Goal: Task Accomplishment & Management: Complete application form

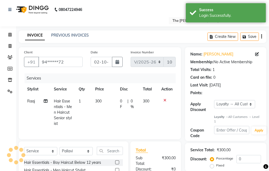
select select "6473"
select select "service"
select select "63556"
select select "1: Object"
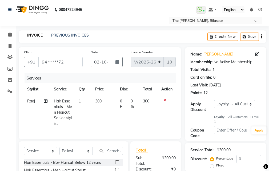
click at [164, 100] on icon at bounding box center [164, 100] width 3 height 4
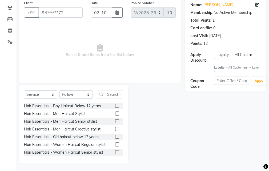
scroll to position [50, 0]
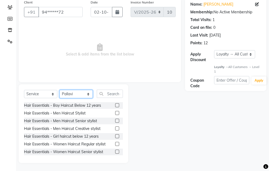
click at [78, 94] on select "Select Stylist Manager [PERSON_NAME][GEOGRAPHIC_DATA] [GEOGRAPHIC_DATA][PERSON_…" at bounding box center [75, 94] width 33 height 8
select select "86788"
click at [59, 90] on select "Select Stylist Manager [PERSON_NAME][GEOGRAPHIC_DATA] [GEOGRAPHIC_DATA][PERSON_…" at bounding box center [75, 94] width 33 height 8
click at [115, 120] on label at bounding box center [117, 121] width 4 height 4
click at [115, 120] on input "checkbox" at bounding box center [116, 120] width 3 height 3
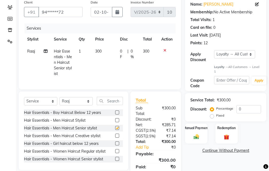
checkbox input "false"
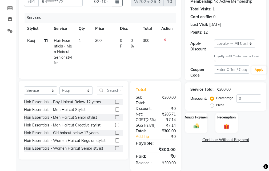
scroll to position [80, 0]
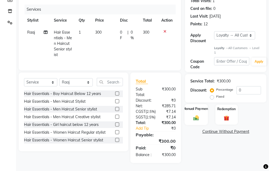
click at [201, 106] on div "Manual Payment" at bounding box center [196, 114] width 23 height 21
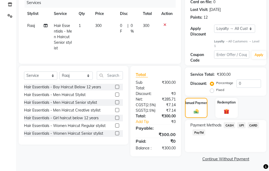
click at [243, 123] on span "UPI" at bounding box center [241, 125] width 8 height 6
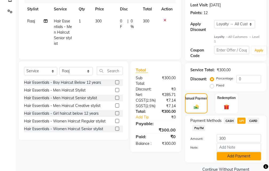
click at [233, 155] on button "Add Payment" at bounding box center [239, 156] width 44 height 8
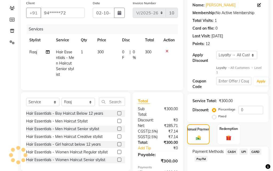
scroll to position [0, 0]
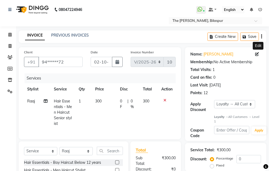
click at [257, 54] on icon at bounding box center [257, 54] width 4 height 4
select select "[DEMOGRAPHIC_DATA]"
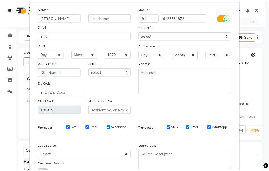
scroll to position [66, 0]
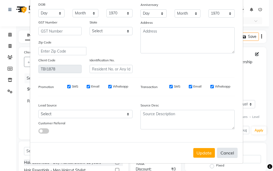
click at [224, 152] on button "Cancel" at bounding box center [227, 153] width 21 height 10
select select
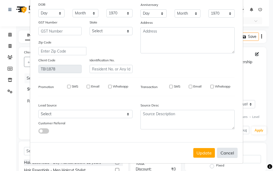
select select
checkbox input "false"
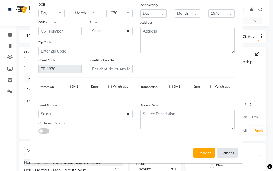
checkbox input "false"
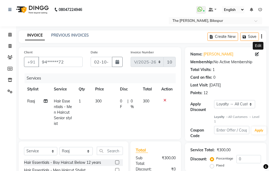
scroll to position [133, 0]
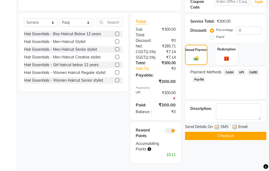
click at [242, 69] on span "UPI" at bounding box center [241, 72] width 8 height 6
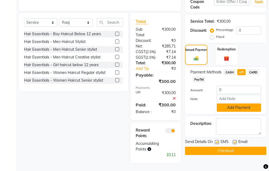
click at [234, 103] on button "Add Payment" at bounding box center [239, 107] width 44 height 8
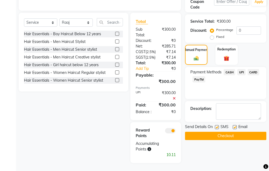
scroll to position [149, 0]
click at [213, 132] on button "Checkout" at bounding box center [225, 136] width 81 height 8
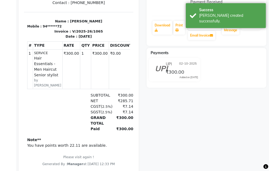
scroll to position [142, 0]
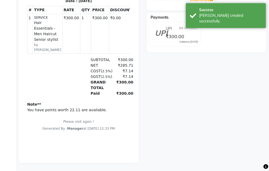
select select "service"
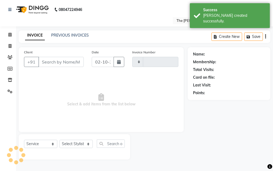
type input "1066"
select select "6473"
select select "63556"
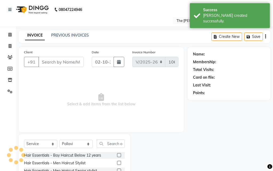
type input "94******72"
